Goal: Book appointment/travel/reservation

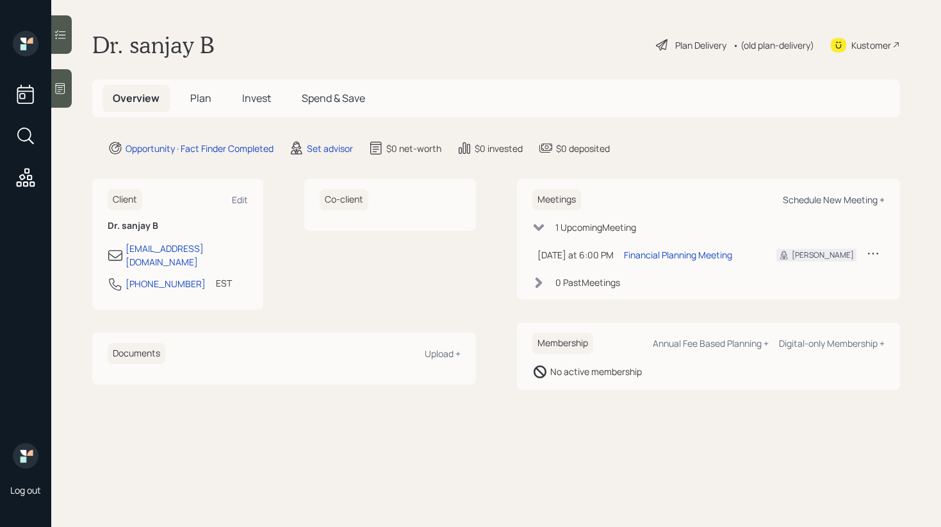
click at [832, 199] on div "Schedule New Meeting +" at bounding box center [834, 200] width 102 height 12
select select "round-[PERSON_NAME]"
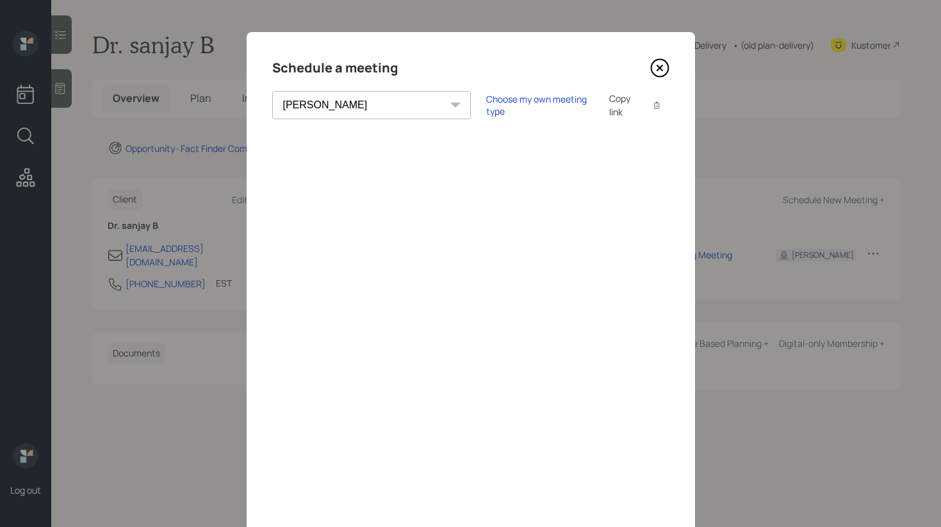
scroll to position [50, 0]
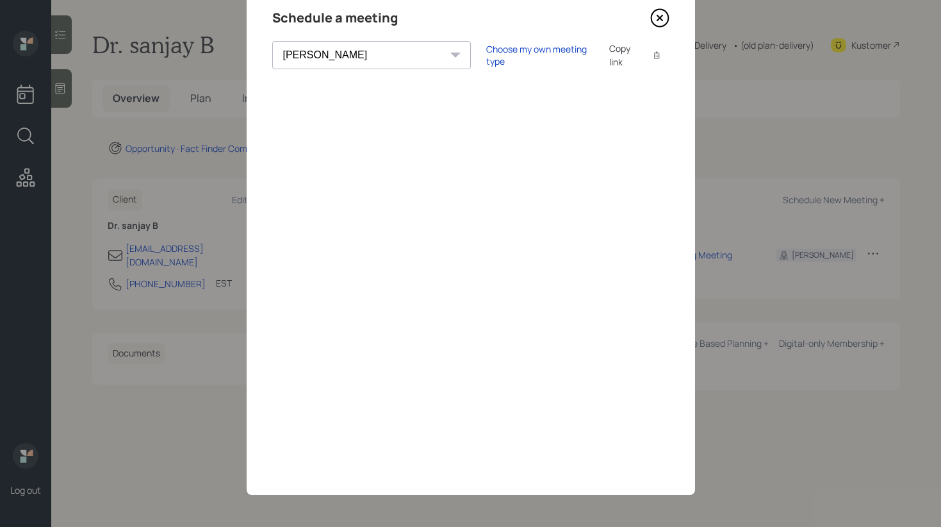
click at [661, 15] on icon at bounding box center [659, 17] width 5 height 5
